Goal: Information Seeking & Learning: Learn about a topic

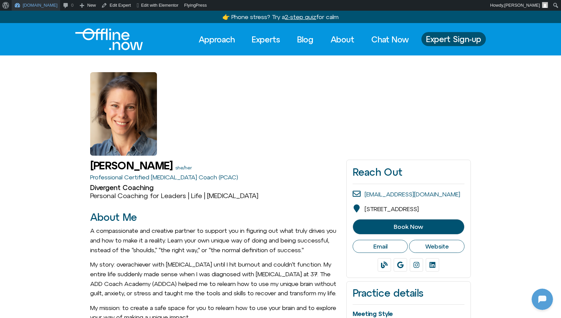
click at [38, 5] on link "[DOMAIN_NAME]" at bounding box center [36, 5] width 48 height 11
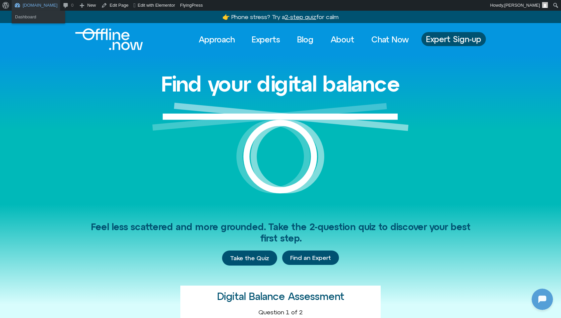
click at [35, 6] on link "[DOMAIN_NAME]" at bounding box center [36, 5] width 48 height 11
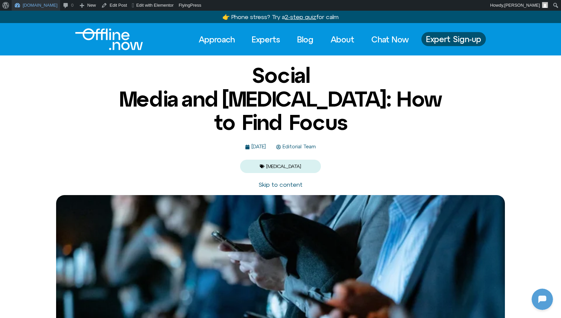
click at [32, 4] on link "[DOMAIN_NAME]" at bounding box center [36, 5] width 48 height 11
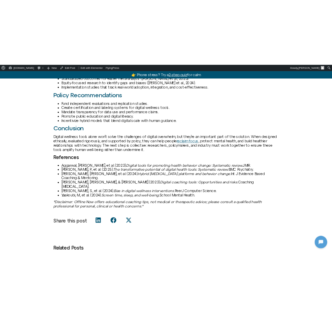
scroll to position [875, 0]
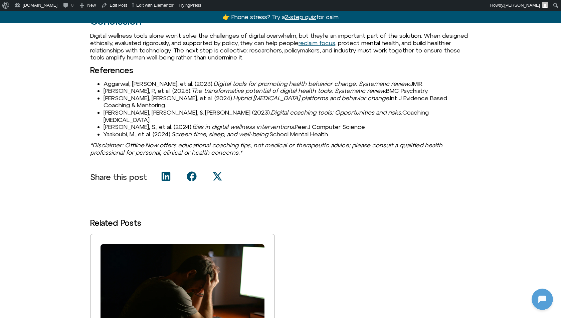
click at [110, 87] on li "Aggarwal, [PERSON_NAME], et al. (2023). Digital tools for promoting health beha…" at bounding box center [286, 83] width 367 height 7
copy li "Aggarwal"
click at [122, 94] on li "[PERSON_NAME], P., et al. (2025). The transformative potential of digital healt…" at bounding box center [286, 90] width 367 height 7
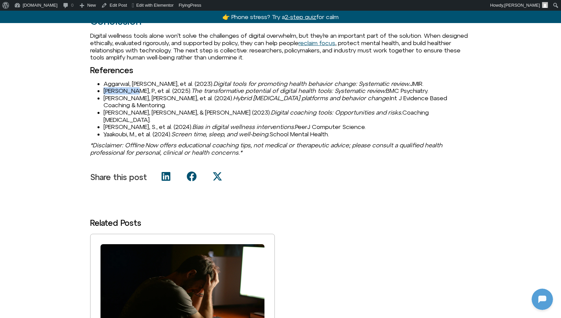
copy li "[PERSON_NAME]"
click at [115, 107] on li "[PERSON_NAME], [PERSON_NAME], et al. (2024). Hybrid [MEDICAL_DATA] platforms an…" at bounding box center [286, 101] width 367 height 14
copy li "[PERSON_NAME]"
click at [109, 112] on li "[PERSON_NAME], [PERSON_NAME], & [PERSON_NAME] (2023). Digital coaching tools: O…" at bounding box center [286, 116] width 367 height 14
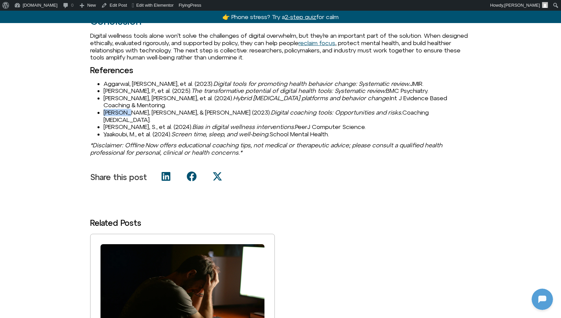
click at [109, 112] on li "[PERSON_NAME], [PERSON_NAME], & [PERSON_NAME] (2023). Digital coaching tools: O…" at bounding box center [286, 116] width 367 height 14
copy li "[PERSON_NAME]"
drag, startPoint x: 105, startPoint y: 119, endPoint x: 142, endPoint y: 118, distance: 37.7
click at [142, 123] on li "[PERSON_NAME], S., et al. (2024). Bias in digital wellness interventions. PeerJ…" at bounding box center [286, 126] width 367 height 7
copy li "[PERSON_NAME]"
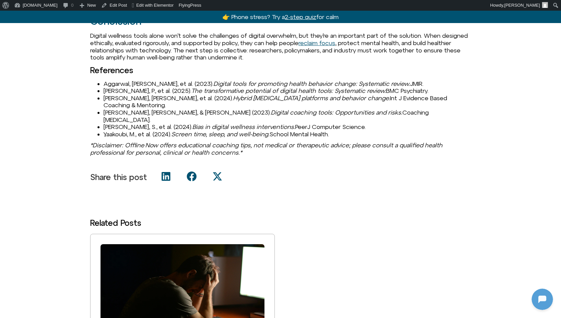
click at [110, 130] on li "Yaakoubi, M., et al. (2024). Screen time, sleep, and well-being. School Mental …" at bounding box center [286, 133] width 367 height 7
copy li "Yaakoubi"
click at [147, 94] on li "[PERSON_NAME], P., et al. (2025). The transformative potential of digital healt…" at bounding box center [286, 90] width 367 height 7
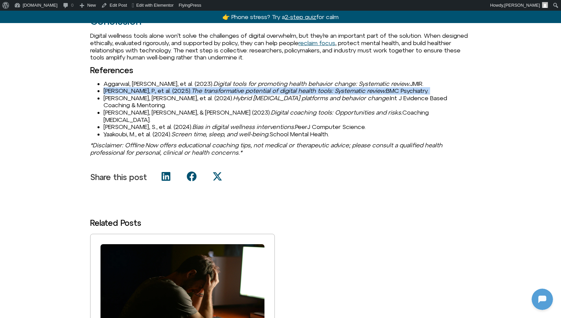
click at [147, 94] on li "[PERSON_NAME], P., et al. (2025). The transformative potential of digital healt…" at bounding box center [286, 90] width 367 height 7
copy ul "[PERSON_NAME], P., et al. (2025). The transformative potential of digital healt…"
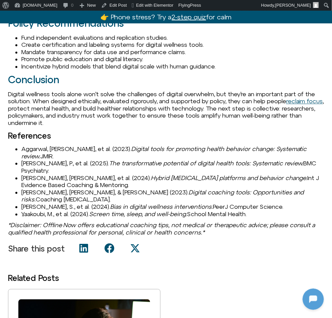
click at [33, 175] on li "[PERSON_NAME], [PERSON_NAME], et al. (2024). Hybrid [MEDICAL_DATA] platforms an…" at bounding box center [172, 182] width 303 height 14
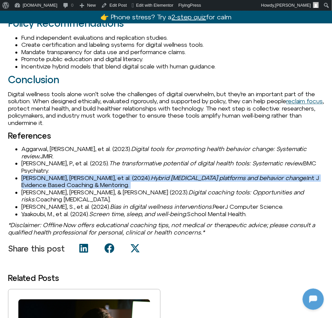
click at [33, 175] on li "[PERSON_NAME], [PERSON_NAME], et al. (2024). Hybrid [MEDICAL_DATA] platforms an…" at bounding box center [172, 182] width 303 height 14
copy ul "[PERSON_NAME], [PERSON_NAME], et al. (2024). Hybrid [MEDICAL_DATA] platforms an…"
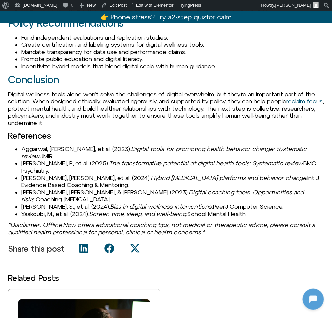
click at [57, 189] on li "[PERSON_NAME], [PERSON_NAME], & [PERSON_NAME] (2023). Digital coaching tools: O…" at bounding box center [172, 196] width 303 height 14
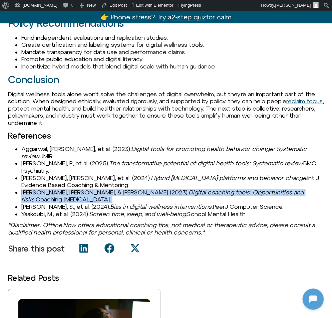
click at [57, 189] on li "[PERSON_NAME], [PERSON_NAME], & [PERSON_NAME] (2023). Digital coaching tools: O…" at bounding box center [172, 196] width 303 height 14
copy ul "[PERSON_NAME], [PERSON_NAME], & [PERSON_NAME] (2023). Digital coaching tools: O…"
click at [144, 3] on span "Edit with Elementor" at bounding box center [154, 5] width 37 height 5
